Goal: Task Accomplishment & Management: Manage account settings

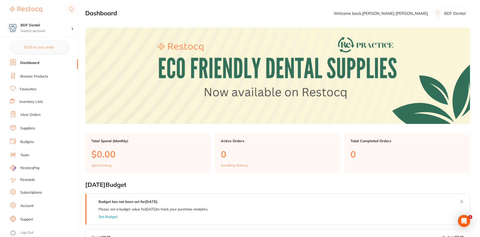
click at [29, 190] on link "Subscriptions" at bounding box center [31, 192] width 22 height 5
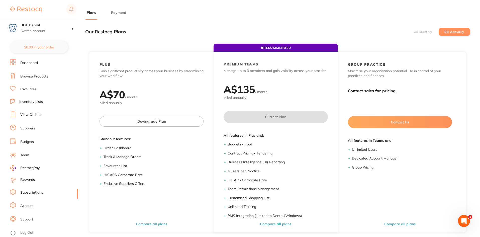
click at [117, 12] on button "Payment" at bounding box center [119, 12] width 18 height 5
